Goal: Task Accomplishment & Management: Complete application form

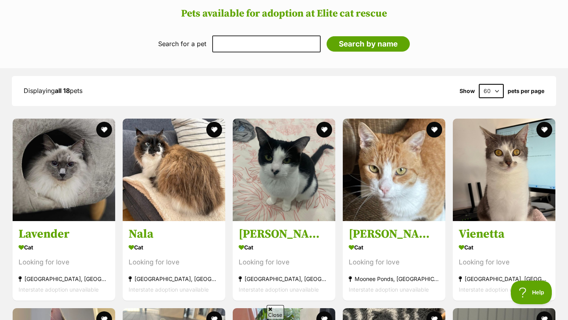
scroll to position [586, 0]
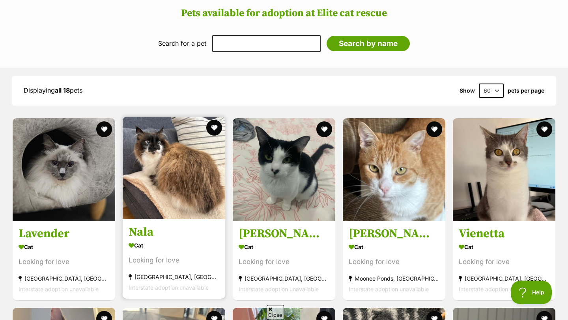
click at [150, 225] on h3 "Nala" at bounding box center [174, 232] width 91 height 15
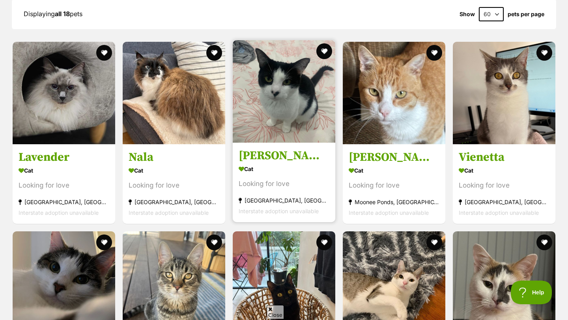
scroll to position [664, 0]
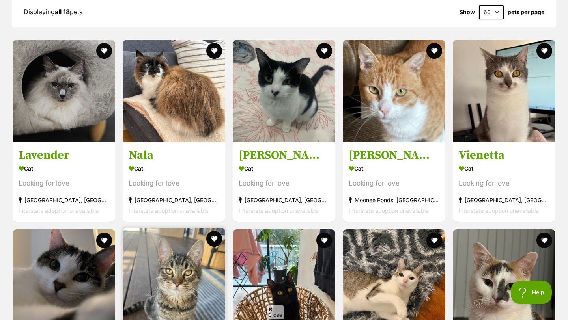
click at [201, 228] on img at bounding box center [174, 279] width 102 height 102
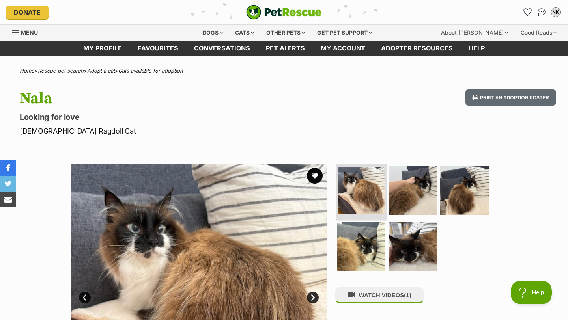
click at [357, 175] on img at bounding box center [360, 190] width 47 height 47
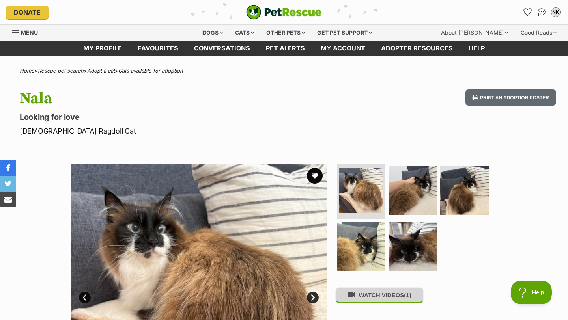
click at [354, 291] on icon at bounding box center [350, 294] width 7 height 7
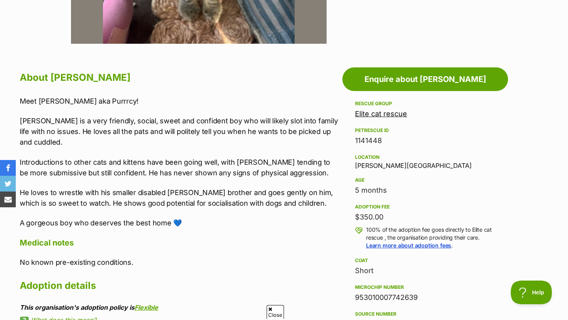
scroll to position [363, 0]
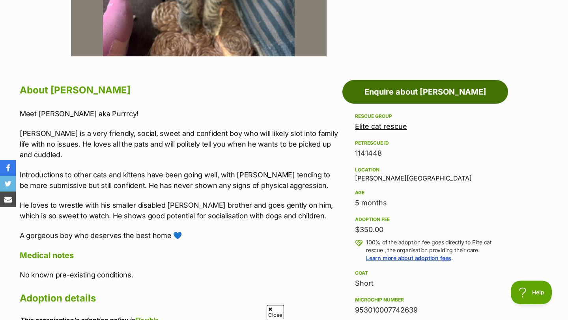
click at [409, 82] on link "Enquire about [PERSON_NAME]" at bounding box center [425, 92] width 166 height 24
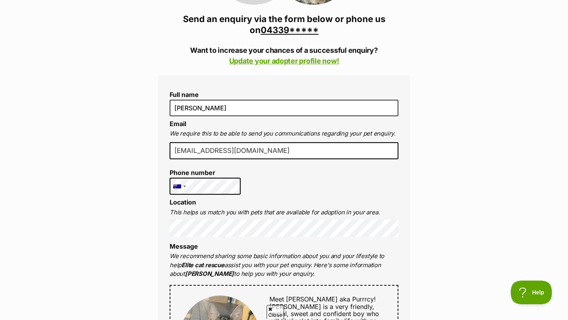
scroll to position [175, 0]
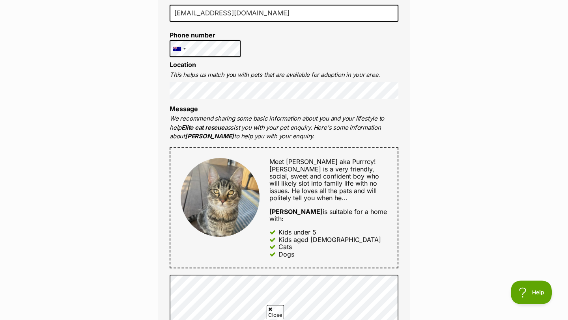
click at [137, 222] on div "Enquire about Percy 0433916290 Send an enquiry via the form below or phone us o…" at bounding box center [284, 266] width 568 height 1013
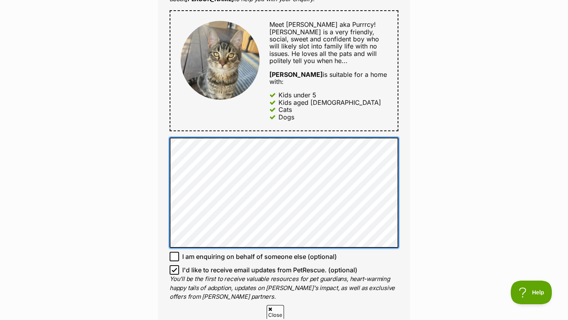
scroll to position [449, 0]
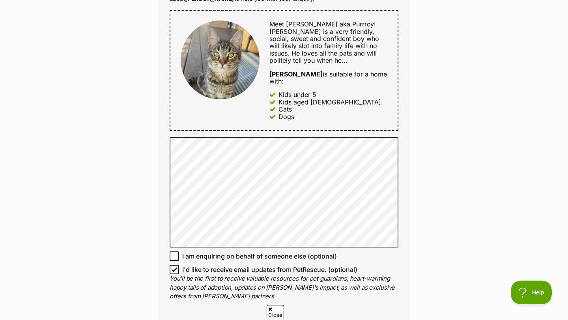
click at [175, 253] on icon at bounding box center [174, 256] width 6 height 6
click at [175, 252] on input "I am enquiring on behalf of someone else (optional)" at bounding box center [174, 256] width 9 height 9
checkbox input "true"
click at [177, 265] on input "I'd like to receive email updates from PetRescue. (optional)" at bounding box center [174, 269] width 9 height 9
checkbox input "false"
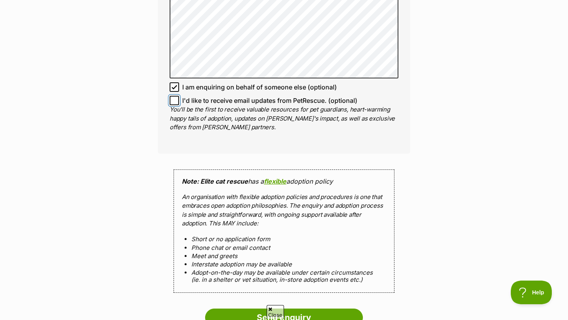
scroll to position [619, 0]
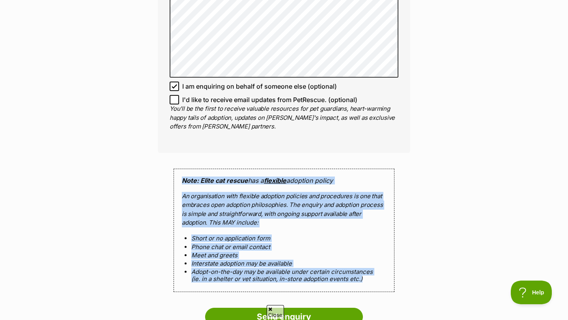
drag, startPoint x: 181, startPoint y: 166, endPoint x: 379, endPoint y: 275, distance: 226.2
click at [379, 275] on div "Note: Elite cat rescue has a flexible adoption policy An organisation with flex…" at bounding box center [283, 230] width 221 height 123
copy div "Note: Elite cat rescue has a flexible adoption policy An organisation with flex…"
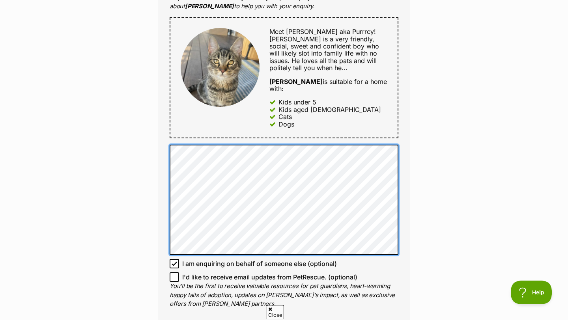
scroll to position [447, 0]
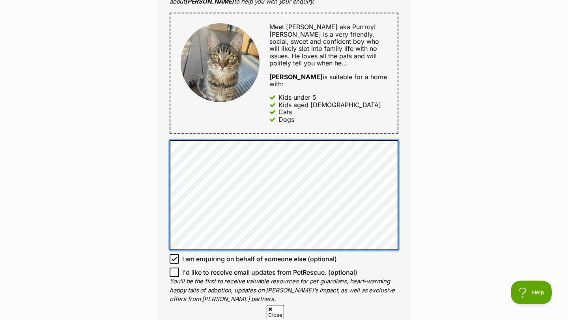
click at [0, 0] on qb-div "Remove Space — feeding," at bounding box center [0, 0] width 0 height 0
click at [0, 0] on qb-div "Remove Space — whether" at bounding box center [0, 0] width 0 height 0
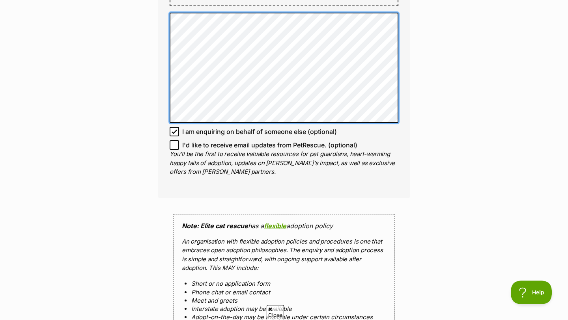
scroll to position [577, 0]
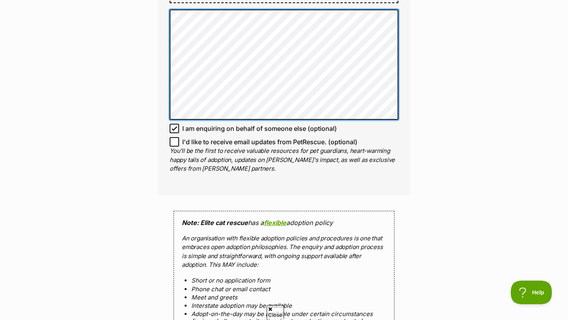
click at [0, 0] on span "Add Punctuation" at bounding box center [0, 0] width 0 height 0
click at [0, 0] on qb-div "Add a comma day ," at bounding box center [0, 0] width 0 height 0
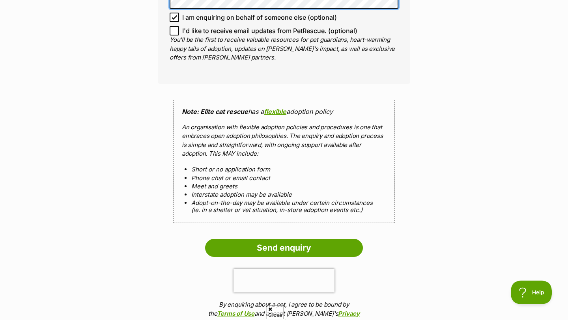
scroll to position [689, 0]
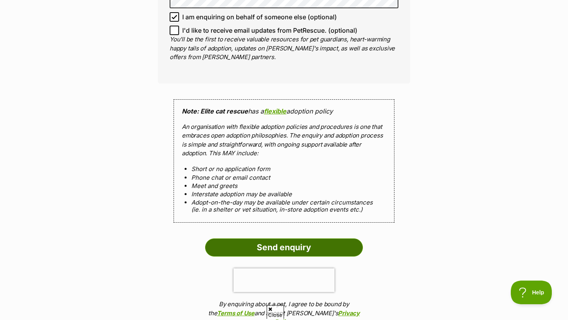
click at [319, 238] on input "Send enquiry" at bounding box center [284, 247] width 158 height 18
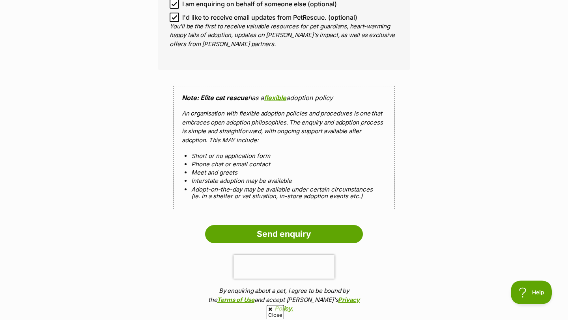
scroll to position [752, 0]
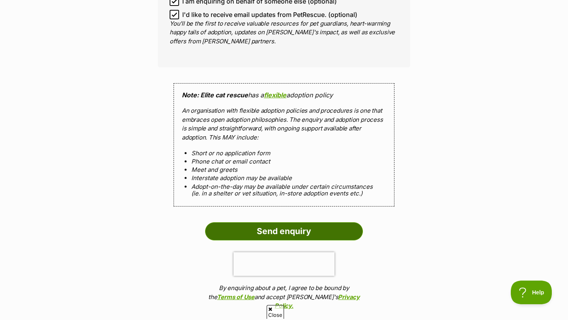
click at [312, 222] on input "Send enquiry" at bounding box center [284, 231] width 158 height 18
